Goal: Task Accomplishment & Management: Manage account settings

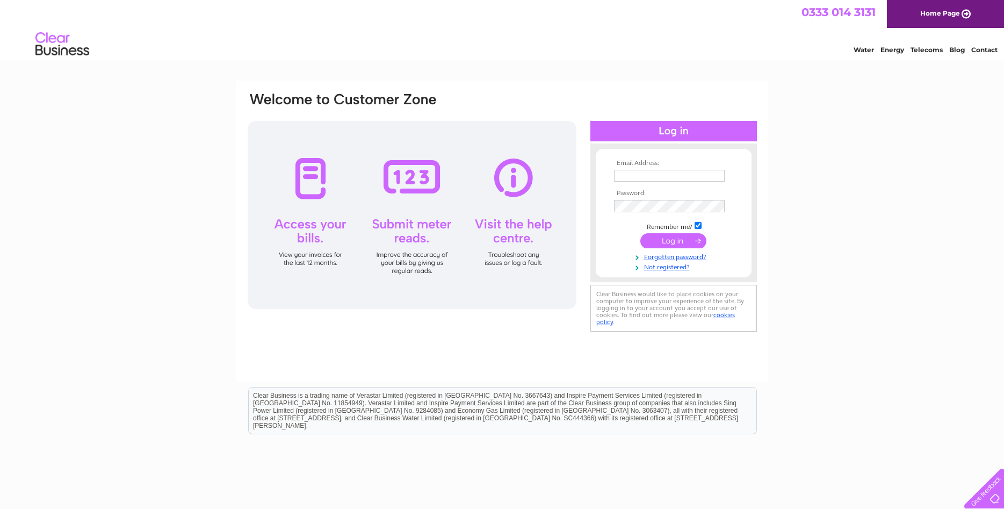
click at [660, 177] on input "text" at bounding box center [669, 176] width 111 height 12
click at [682, 177] on input "text" at bounding box center [669, 176] width 111 height 12
paste input "info@citadelyouthcentre.org.uk"
type input "info@citadelyouthcentre.org.uk"
click at [643, 200] on td at bounding box center [673, 206] width 125 height 18
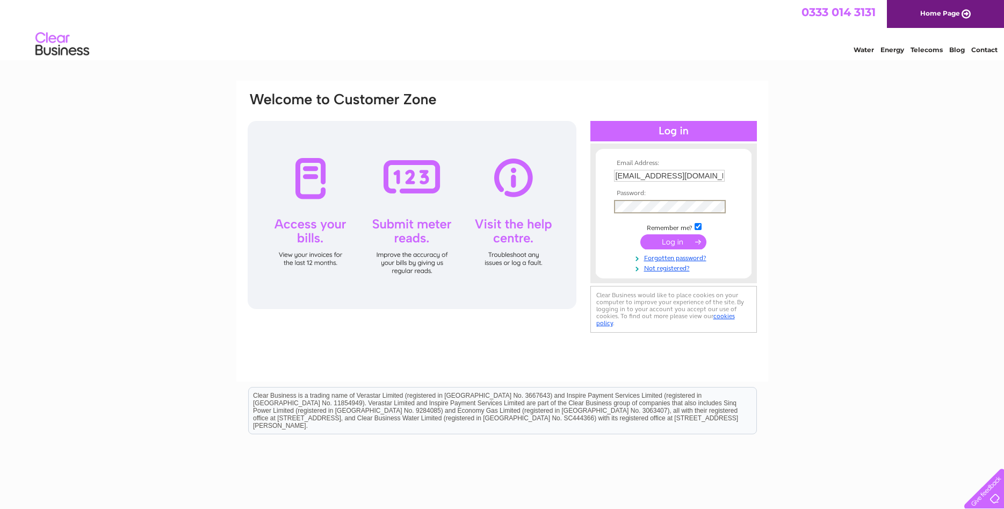
click at [665, 246] on input "submit" at bounding box center [673, 241] width 66 height 15
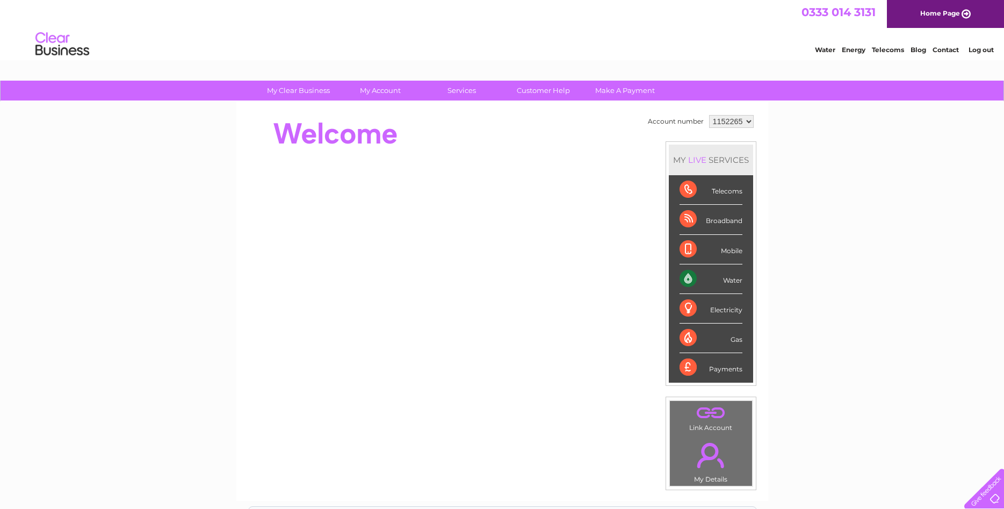
click at [701, 276] on div "Water" at bounding box center [710, 279] width 63 height 30
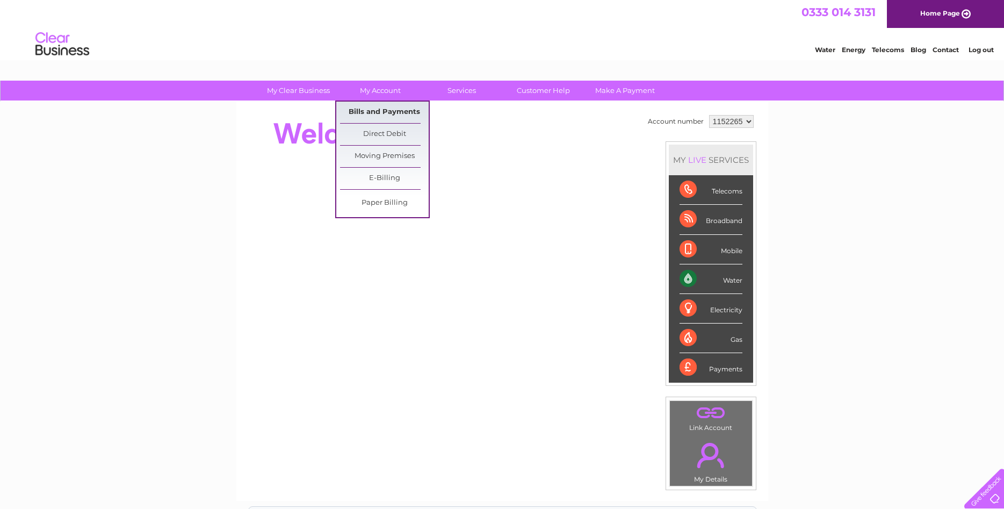
click at [377, 108] on link "Bills and Payments" at bounding box center [384, 112] width 89 height 21
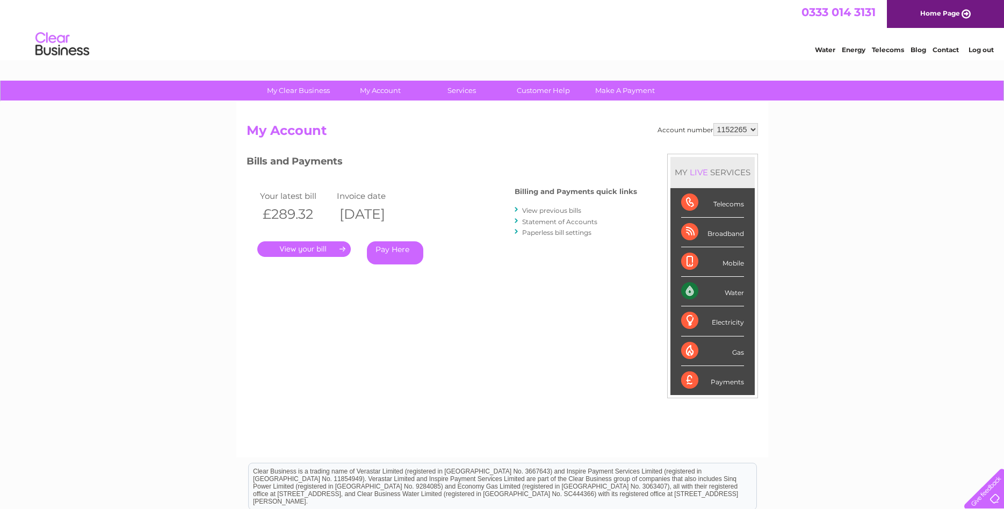
click at [552, 211] on link "View previous bills" at bounding box center [551, 210] width 59 height 8
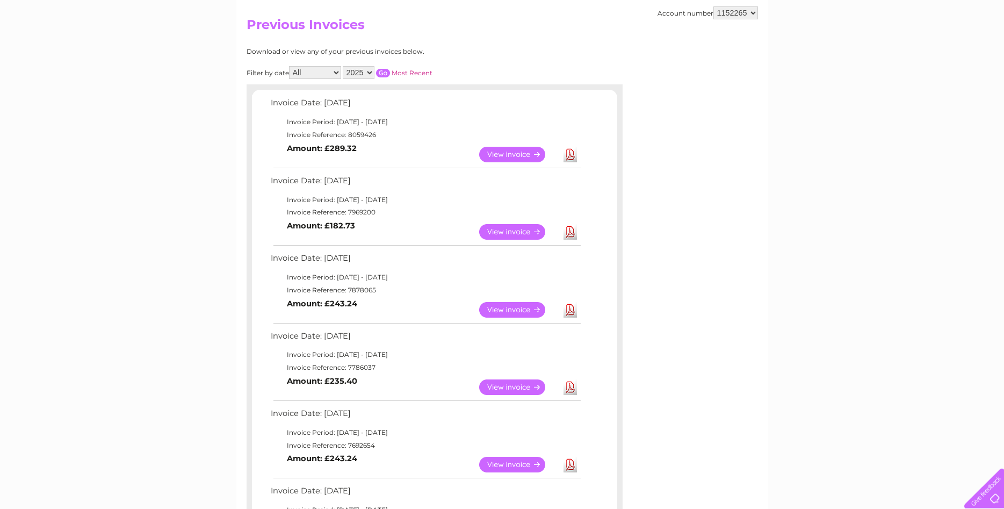
scroll to position [110, 0]
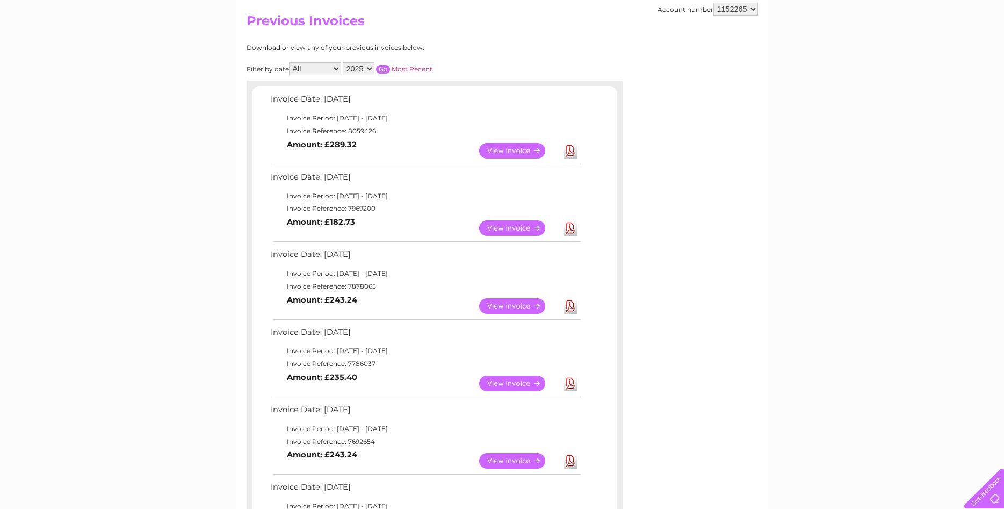
click at [566, 227] on link "Download" at bounding box center [569, 228] width 13 height 16
click at [494, 225] on link "View" at bounding box center [518, 228] width 79 height 16
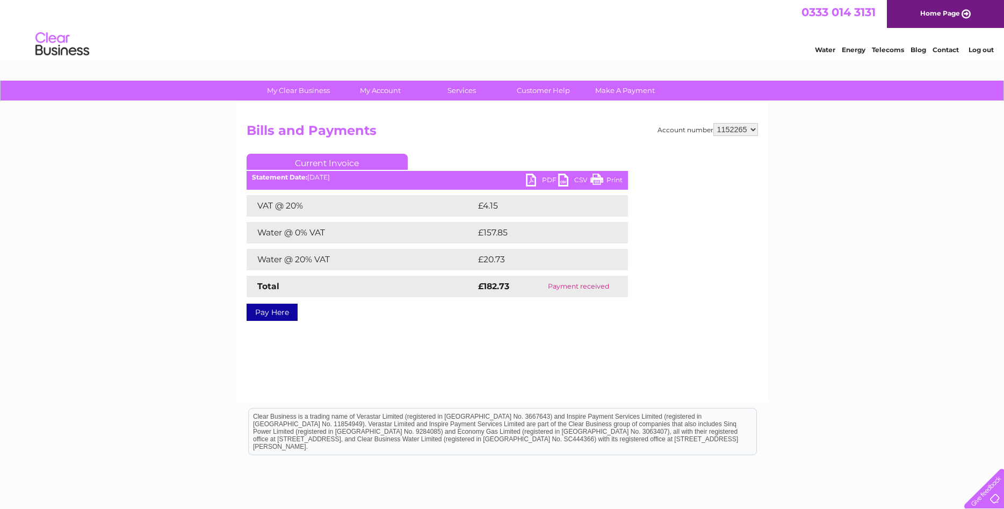
click at [547, 181] on link "PDF" at bounding box center [542, 181] width 32 height 16
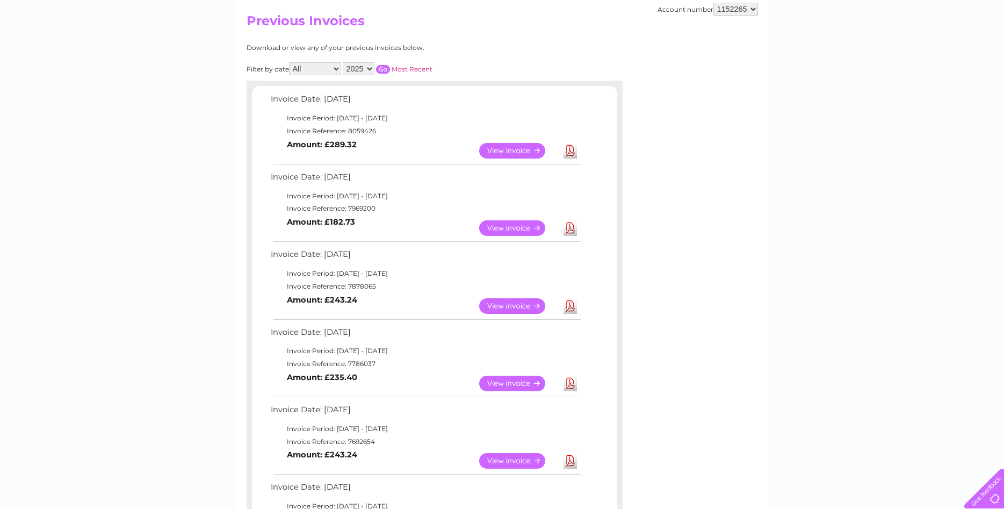
click at [515, 147] on link "View" at bounding box center [518, 151] width 79 height 16
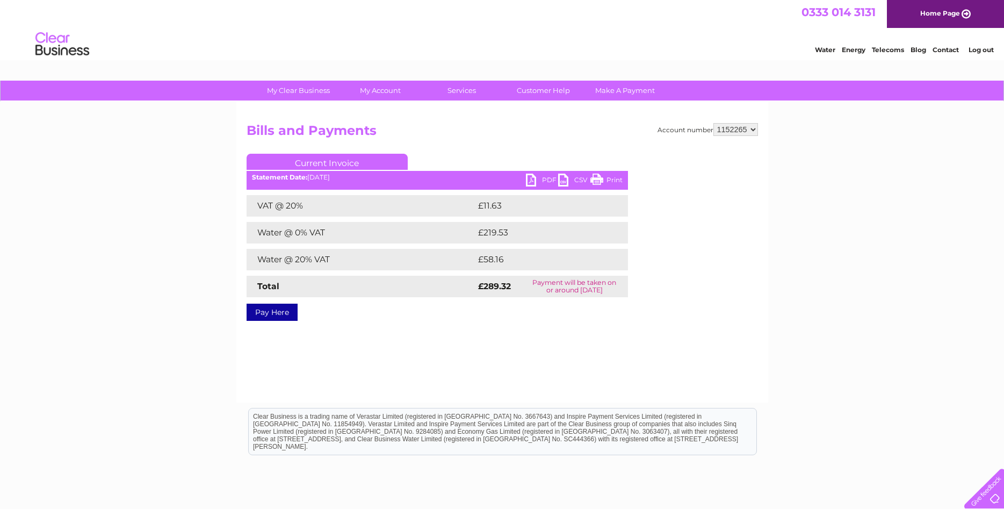
click at [544, 182] on link "PDF" at bounding box center [542, 181] width 32 height 16
